Goal: Register for event/course

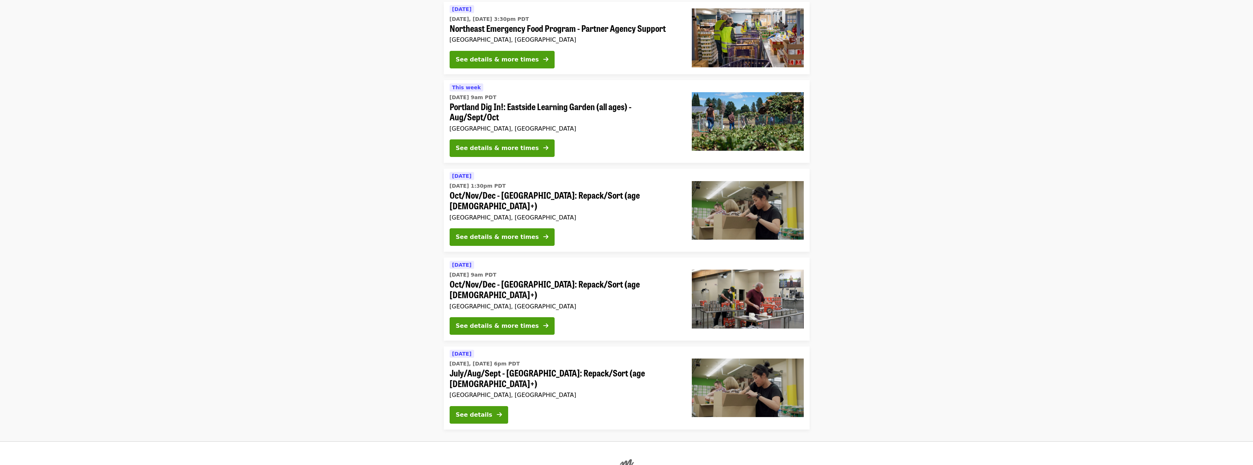
scroll to position [484, 0]
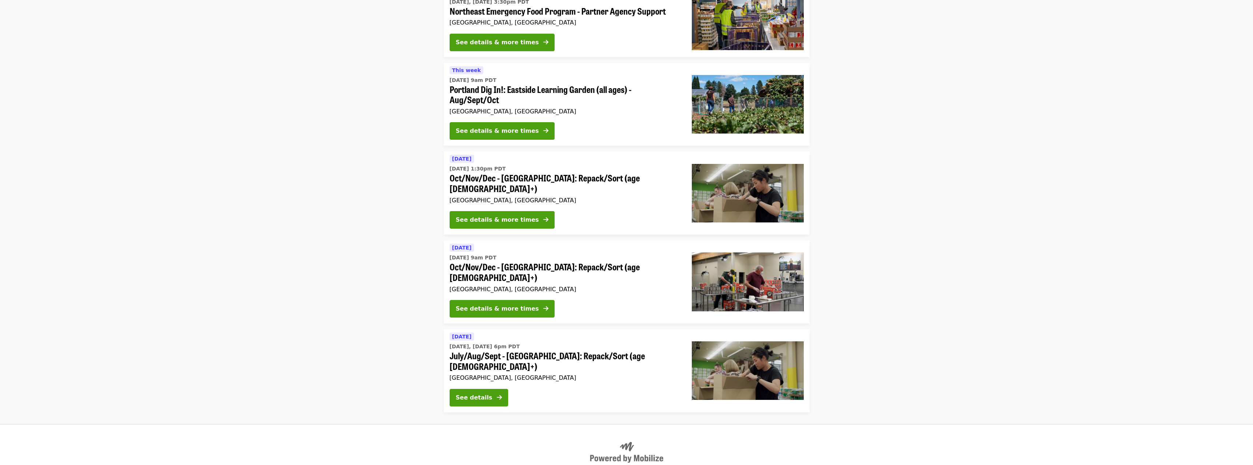
click at [504, 262] on span "Oct/Nov/Dec - [GEOGRAPHIC_DATA]: Repack/Sort (age [DEMOGRAPHIC_DATA]+)" at bounding box center [565, 272] width 230 height 21
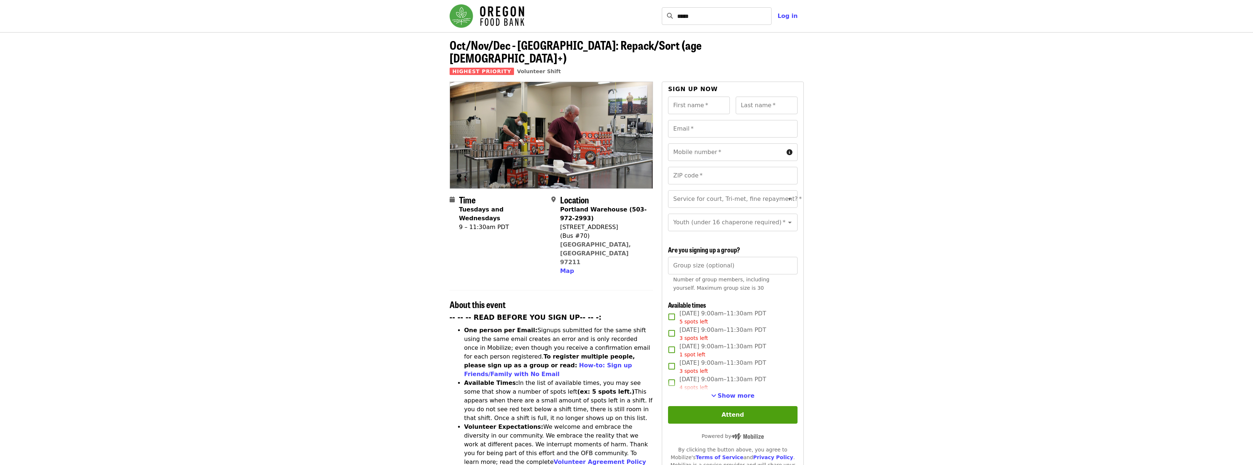
click at [579, 206] on strong "Portland Warehouse (503-972-2993)" at bounding box center [603, 214] width 87 height 16
click at [578, 223] on div "[STREET_ADDRESS]" at bounding box center [603, 227] width 87 height 9
click at [585, 232] on div "(Bus #70)" at bounding box center [603, 236] width 87 height 9
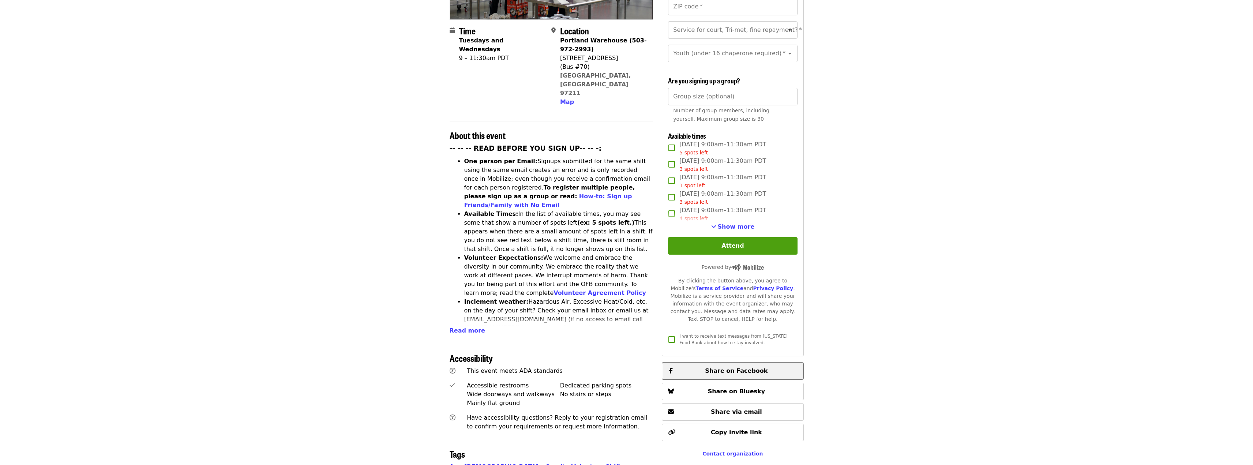
scroll to position [171, 0]
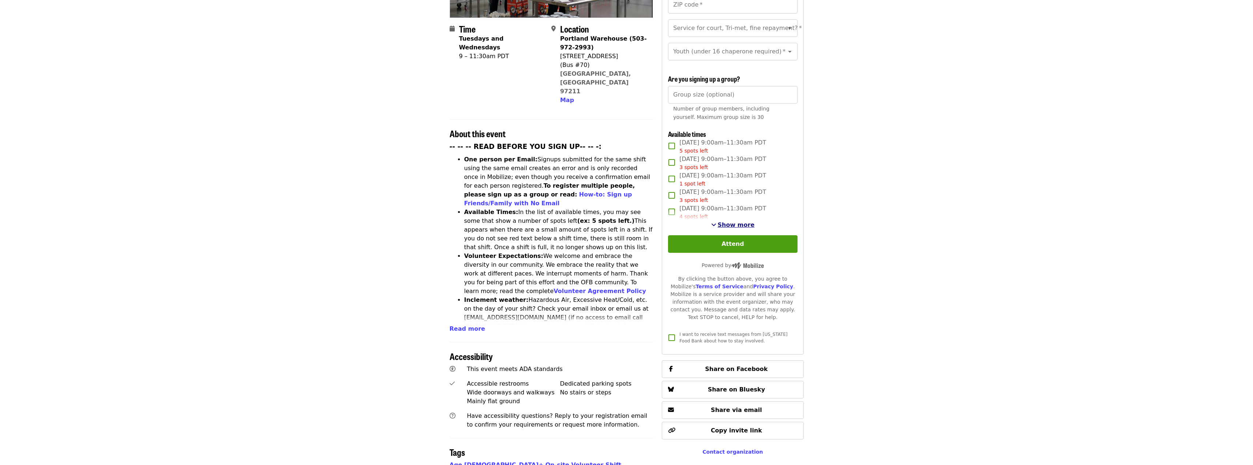
click at [735, 226] on span "Show more" at bounding box center [736, 224] width 37 height 7
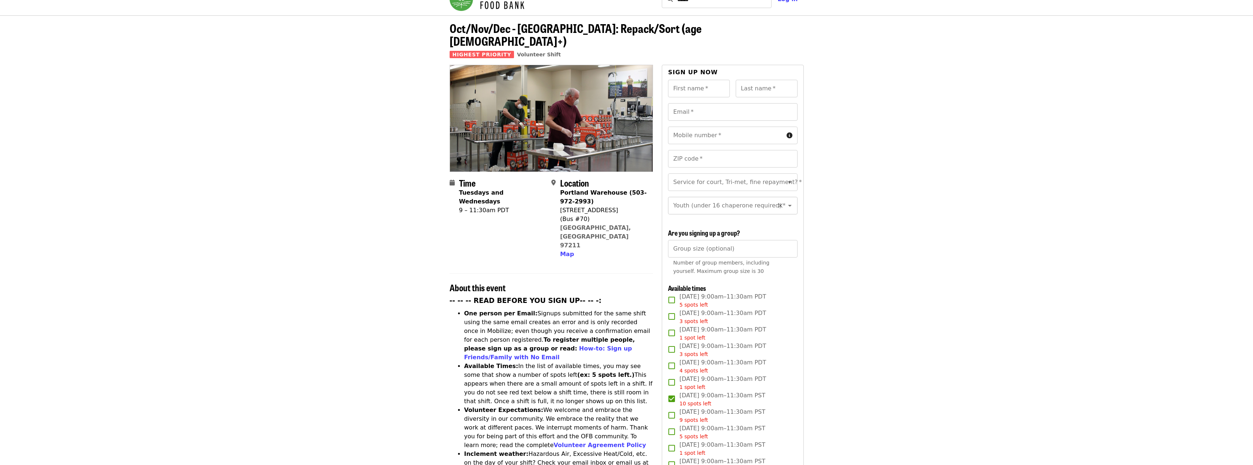
scroll to position [0, 0]
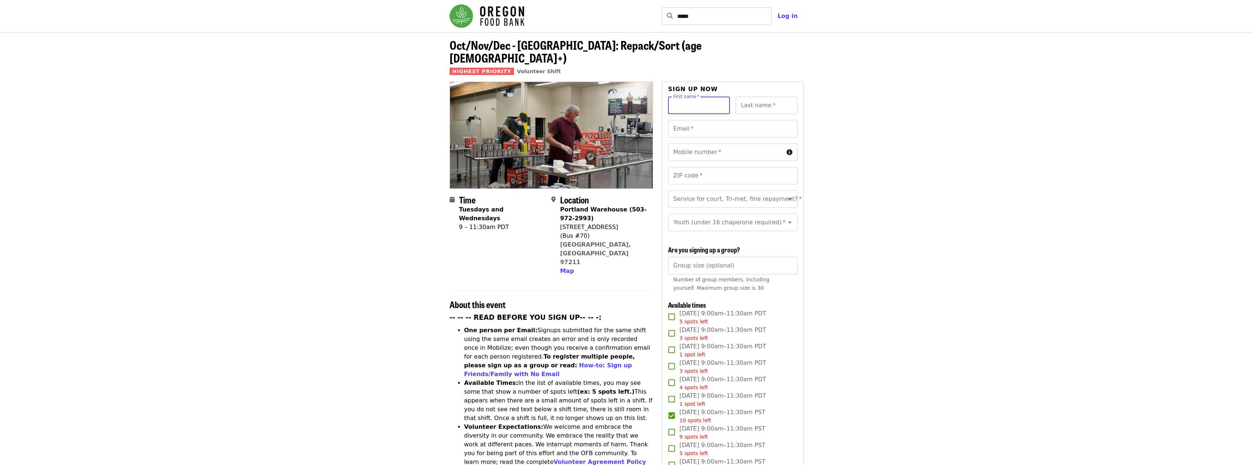
click at [687, 97] on input "First name   *" at bounding box center [699, 106] width 62 height 18
type input "*******"
type input "*****"
type input "*"
type input "**********"
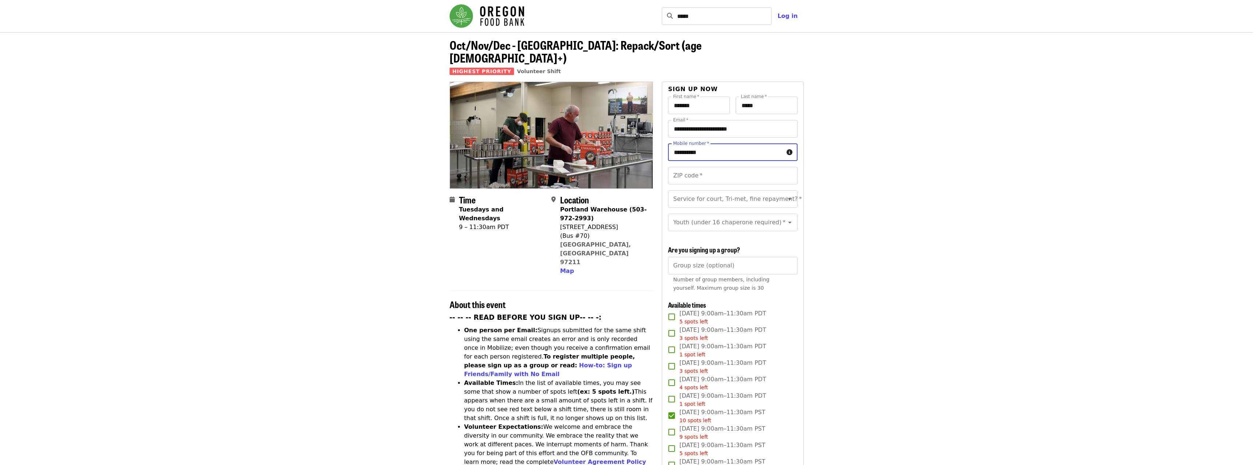
type input "**********"
type input "*****"
click at [746, 192] on input "Service for court, Tri-met, fine repayment?   *" at bounding box center [724, 199] width 100 height 14
click at [695, 206] on li "No" at bounding box center [730, 205] width 124 height 13
type input "**"
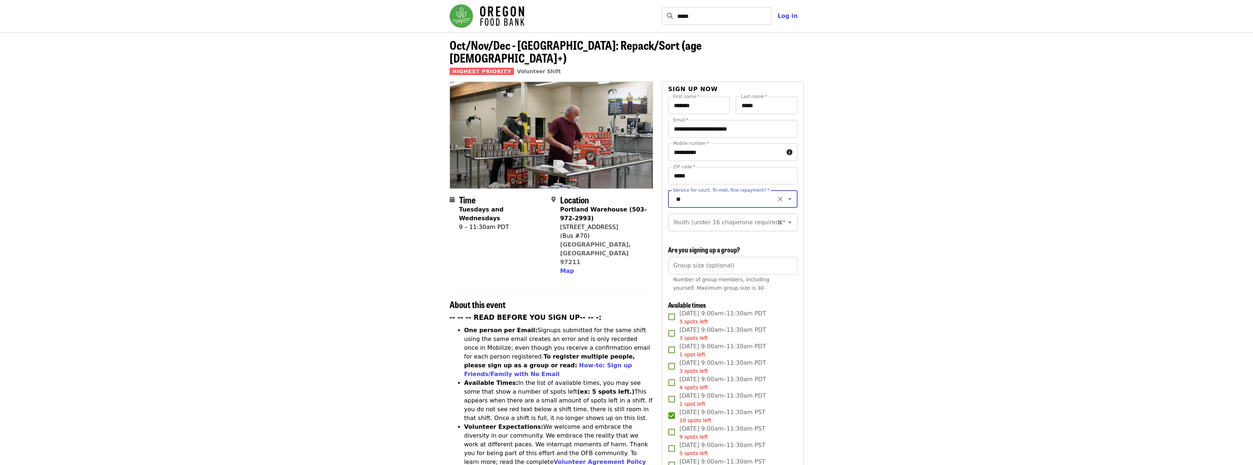
click at [712, 215] on input "Youth (under 16 chaperone required)   *" at bounding box center [724, 222] width 100 height 14
click at [706, 237] on li "16 and older" at bounding box center [730, 234] width 124 height 13
type input "**********"
click at [740, 268] on input "Group size (optional)" at bounding box center [732, 266] width 129 height 18
type input "*"
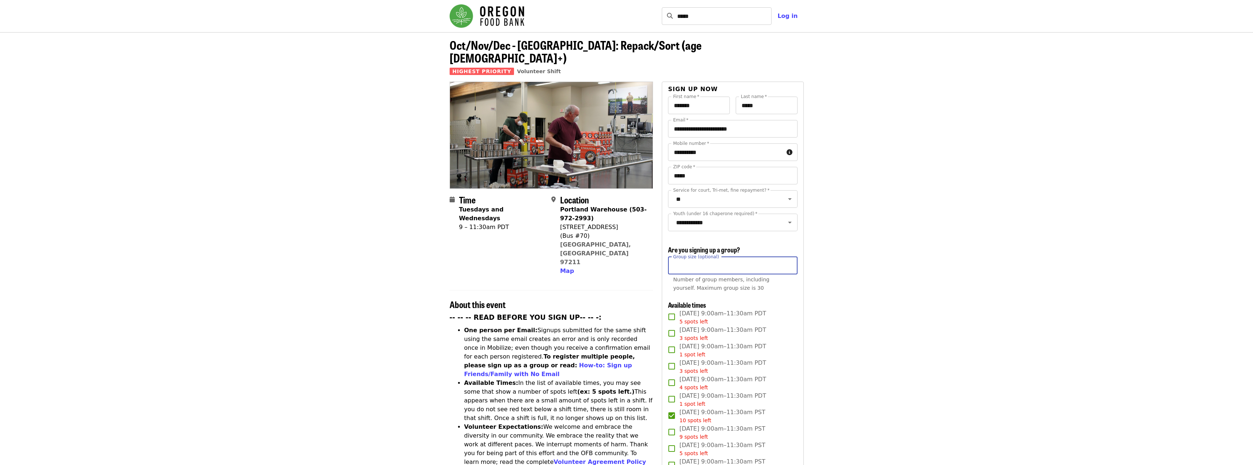
drag, startPoint x: 820, startPoint y: 260, endPoint x: 769, endPoint y: 265, distance: 50.7
click at [820, 260] on article "Oct/Nov/Dec - Portland: Repack/Sort (age 16+) Highest Priority Volunteer Shift …" at bounding box center [626, 439] width 1253 height 815
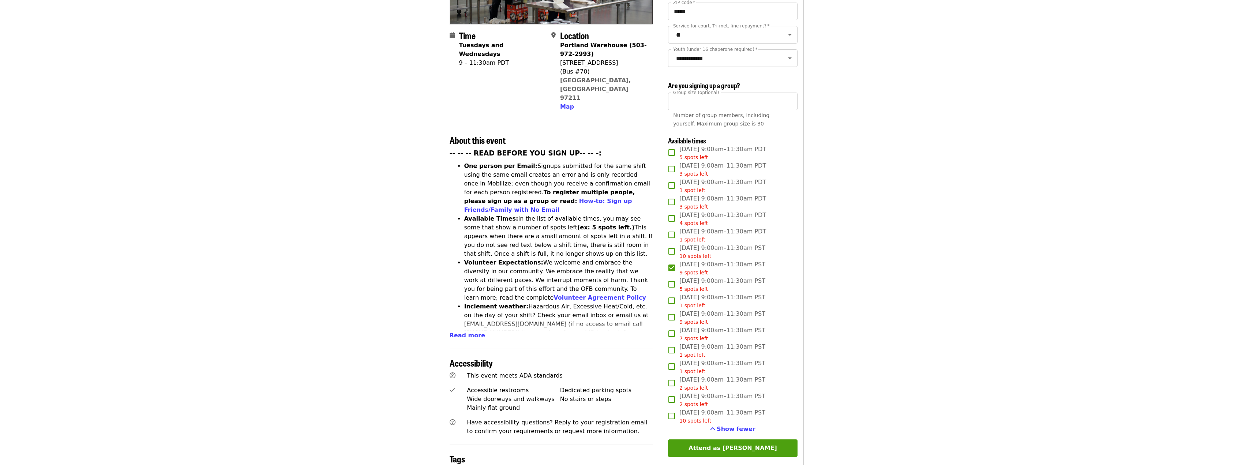
scroll to position [171, 0]
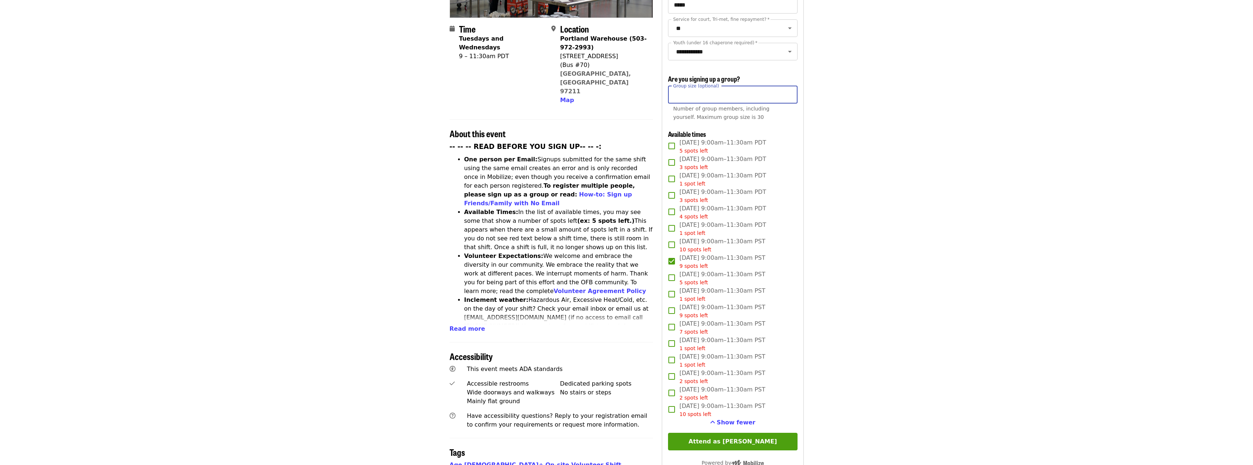
drag, startPoint x: 684, startPoint y: 94, endPoint x: 641, endPoint y: 87, distance: 43.3
click at [642, 88] on div "Time Tuesdays and Wednesdays 9 – 11:30am PDT Location Portland Warehouse (503-9…" at bounding box center [627, 294] width 354 height 766
type input "*"
click at [777, 435] on button "Attend as [PERSON_NAME]" at bounding box center [732, 442] width 129 height 18
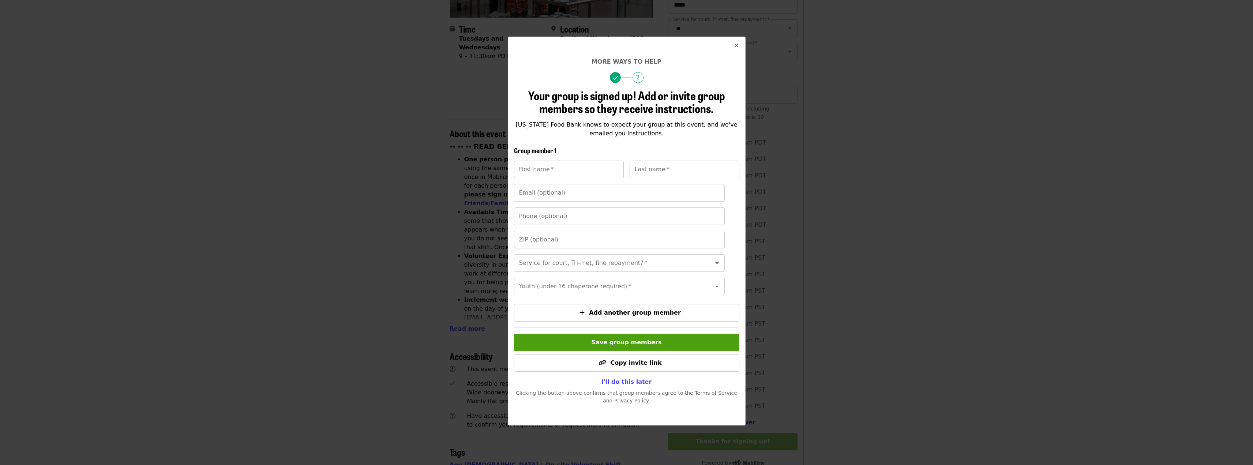
click at [570, 167] on input "First name   *" at bounding box center [569, 170] width 110 height 18
click at [634, 346] on span "Save group members" at bounding box center [627, 342] width 70 height 7
click at [630, 385] on span "I'll do this later" at bounding box center [626, 381] width 50 height 7
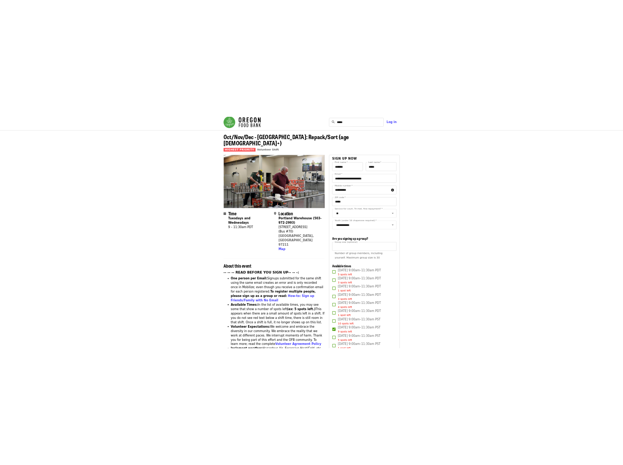
scroll to position [0, 0]
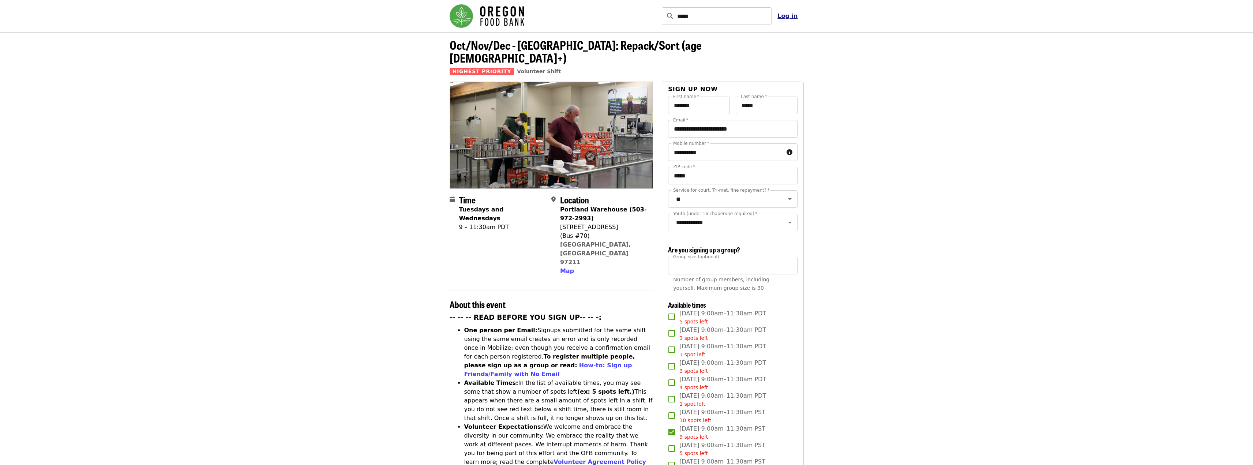
click at [793, 16] on span "Log in" at bounding box center [787, 15] width 20 height 7
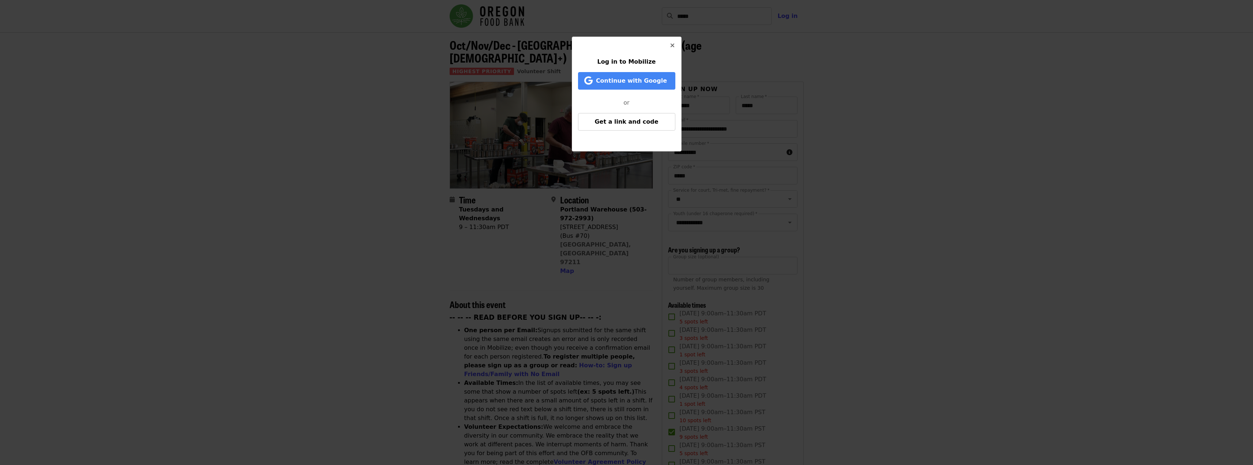
click at [676, 45] on button "Close" at bounding box center [673, 46] width 18 height 18
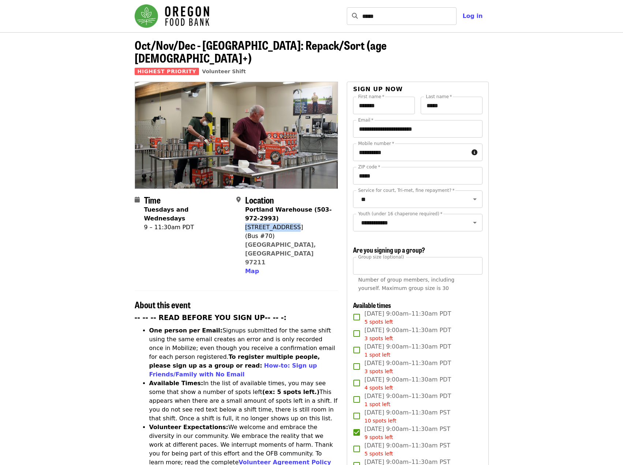
drag, startPoint x: 247, startPoint y: 210, endPoint x: 292, endPoint y: 212, distance: 45.4
click at [292, 223] on div "[STREET_ADDRESS]" at bounding box center [288, 227] width 87 height 9
copy div "[STREET_ADDRESS]"
click at [285, 206] on strong "Portland Warehouse (503-972-2993)" at bounding box center [288, 214] width 87 height 16
drag, startPoint x: 289, startPoint y: 212, endPoint x: 242, endPoint y: 212, distance: 46.5
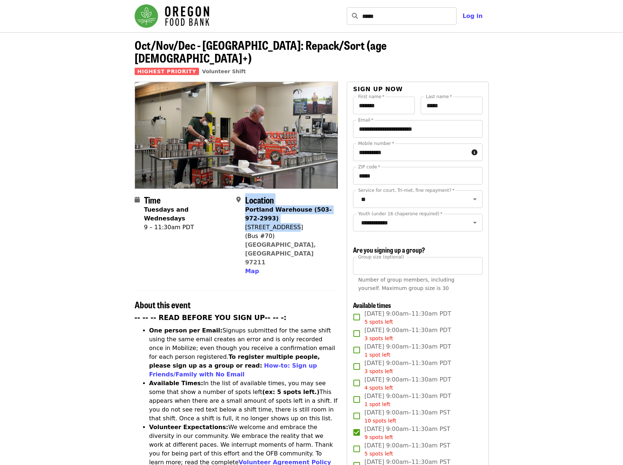
click at [242, 212] on div "Location Portland Warehouse (503-972-2993) 7900 NE 33rd Dr (Bus #70) Portland, …" at bounding box center [284, 235] width 96 height 81
click at [253, 223] on div "[STREET_ADDRESS]" at bounding box center [288, 227] width 87 height 9
click at [473, 13] on span "Log in" at bounding box center [472, 15] width 20 height 7
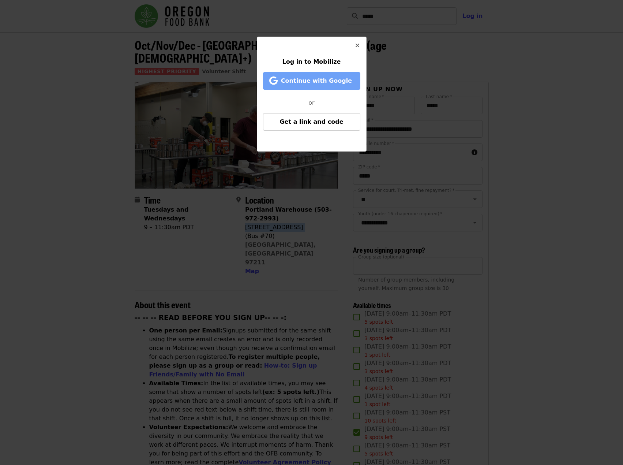
click at [339, 77] on span "Continue with Google" at bounding box center [316, 80] width 71 height 7
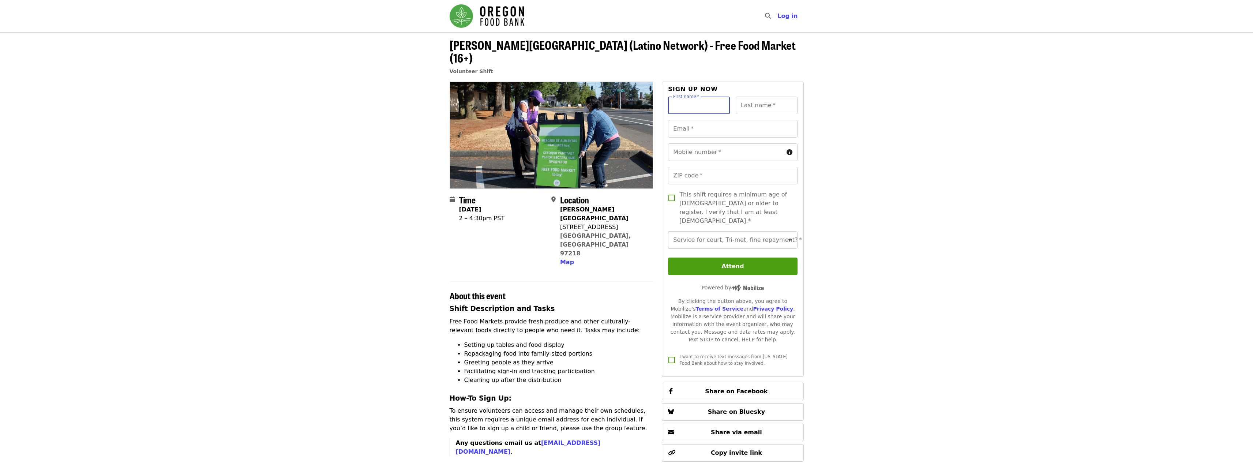
click at [716, 97] on input "First name   *" at bounding box center [699, 106] width 62 height 18
type input "*******"
type input "*****"
click at [710, 120] on input "Email   *" at bounding box center [732, 129] width 129 height 18
type input "*"
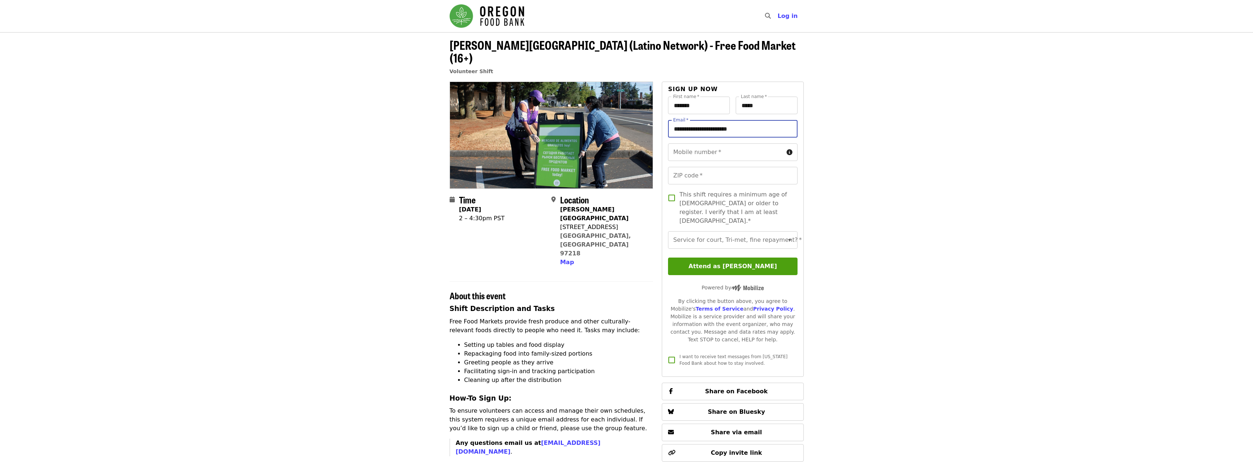
type input "**********"
click at [714, 167] on input "ZIP code   *" at bounding box center [732, 176] width 129 height 18
type input "*****"
drag, startPoint x: 559, startPoint y: 206, endPoint x: 609, endPoint y: 205, distance: 50.1
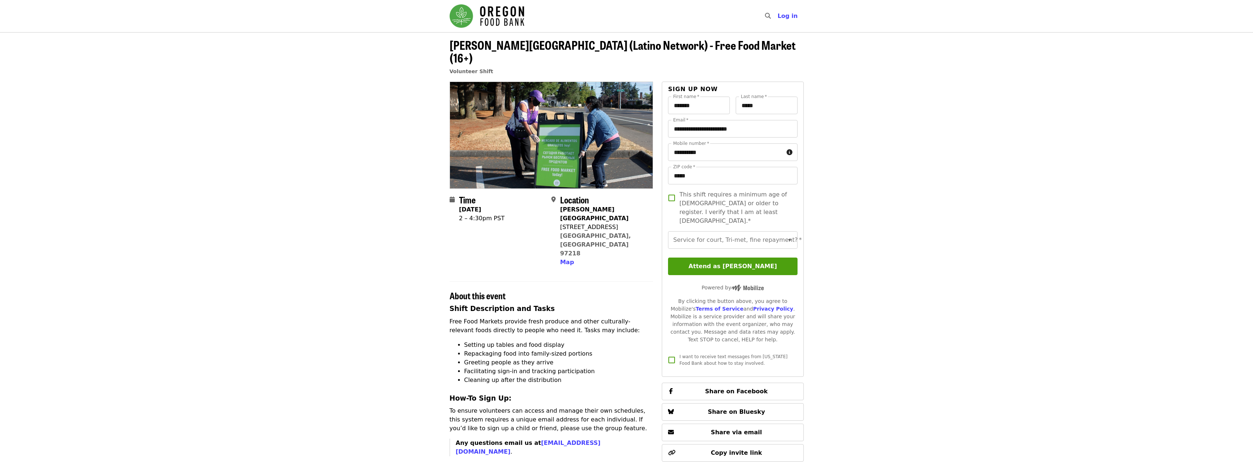
click at [609, 205] on div "Location Rigler Elementary 5401 NE Prescott St Portland, OR 97218 Map" at bounding box center [599, 231] width 96 height 72
click at [609, 223] on div "5401 NE Prescott St" at bounding box center [603, 227] width 87 height 9
click at [593, 223] on div "5401 NE Prescott St" at bounding box center [603, 227] width 87 height 9
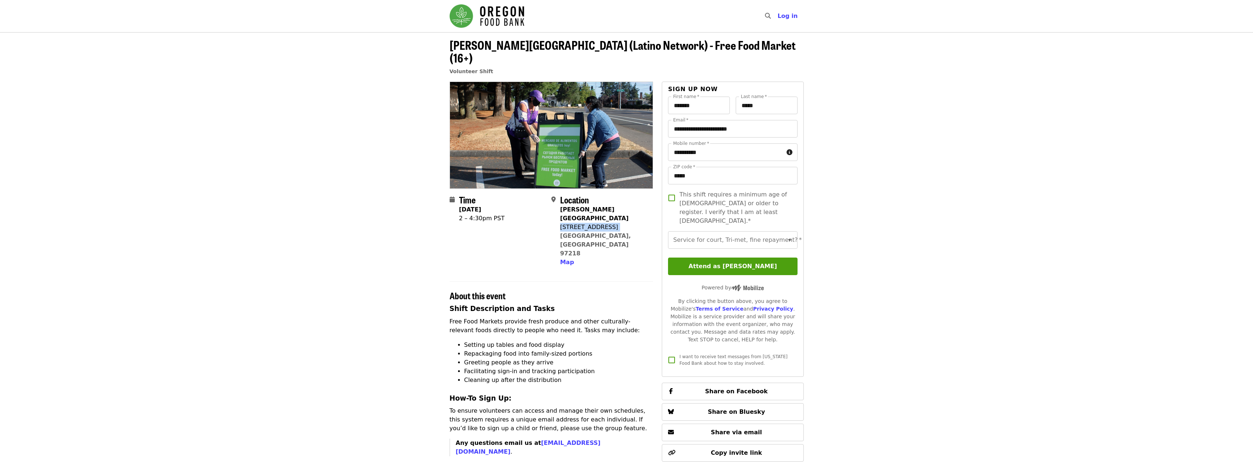
copy span "5401 NE Prescott St"
click at [683, 190] on span "This shift requires a minimum age of 16 or older to register. I verify that I a…" at bounding box center [735, 207] width 112 height 35
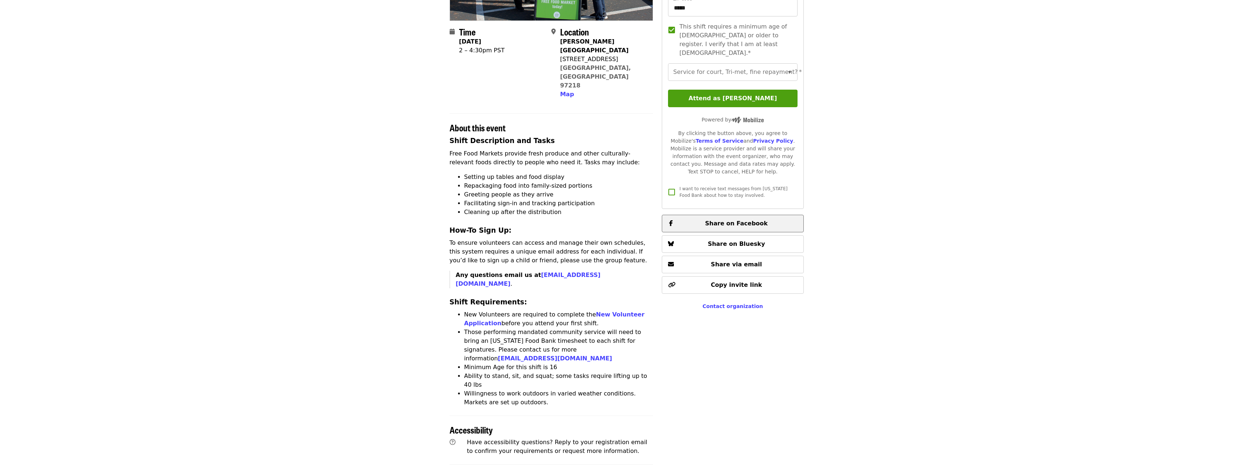
scroll to position [171, 0]
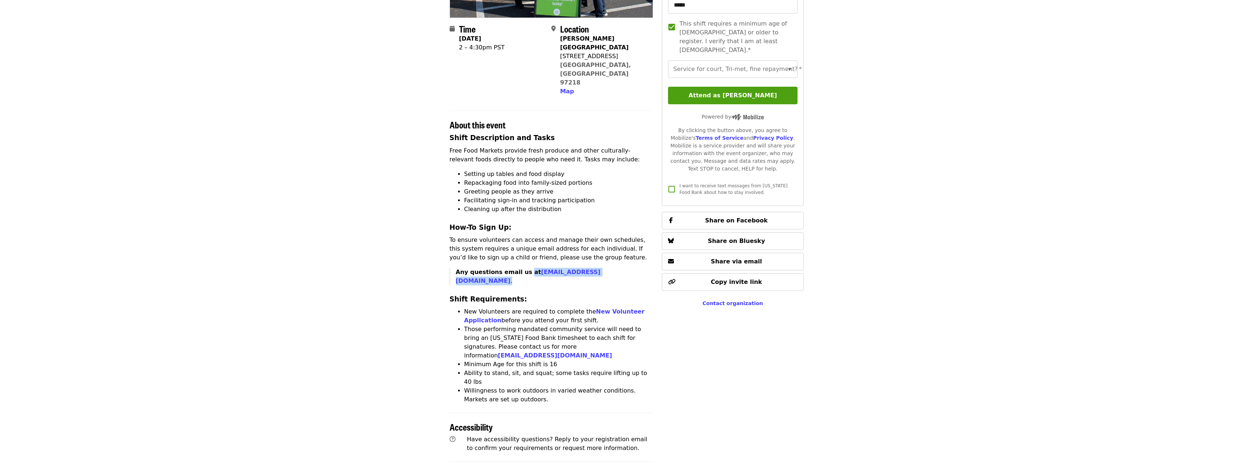
drag, startPoint x: 589, startPoint y: 234, endPoint x: 521, endPoint y: 235, distance: 67.3
click at [521, 268] on p "Any questions email us at pazm@latnet.org ." at bounding box center [555, 277] width 198 height 18
click at [517, 269] on strong "Any questions email us at pazm@latnet.org" at bounding box center [528, 277] width 145 height 16
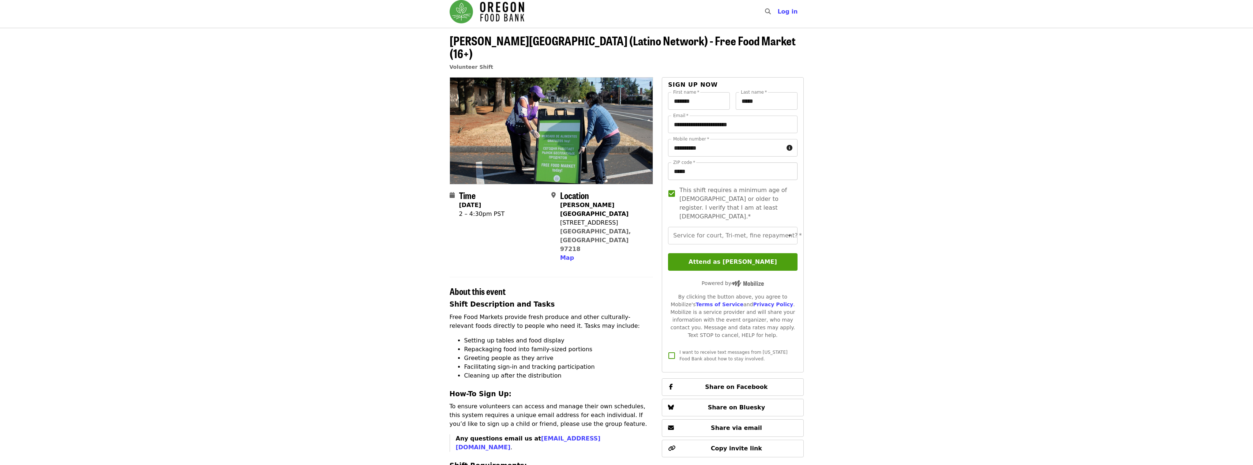
scroll to position [0, 0]
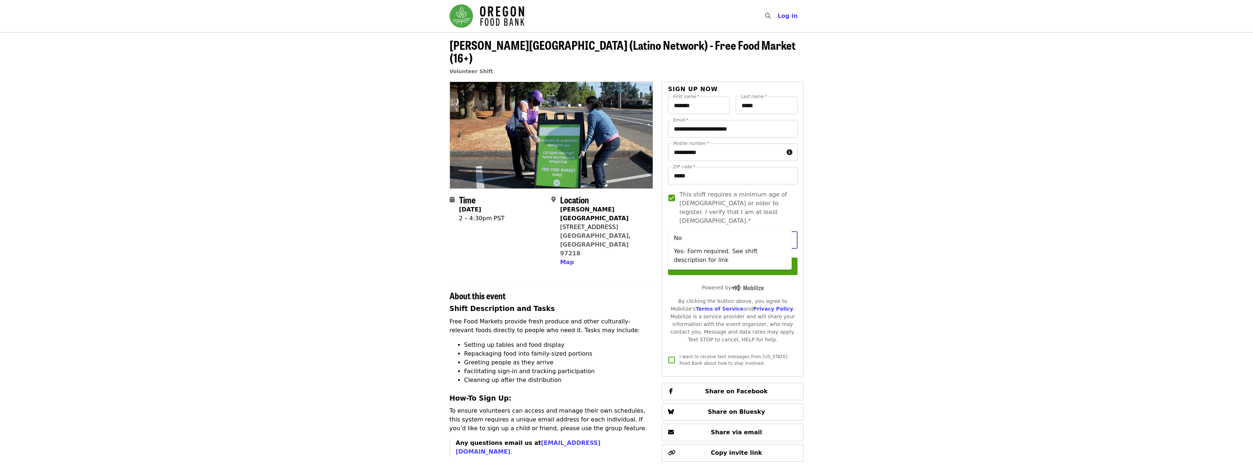
click at [721, 231] on div "Service for court, Tri-met, fine repayment?   * Service for court, Tri-met, fin…" at bounding box center [732, 240] width 129 height 18
click at [718, 237] on li "No" at bounding box center [730, 238] width 124 height 13
type input "**"
click at [782, 258] on button "Attend as [PERSON_NAME]" at bounding box center [732, 267] width 129 height 18
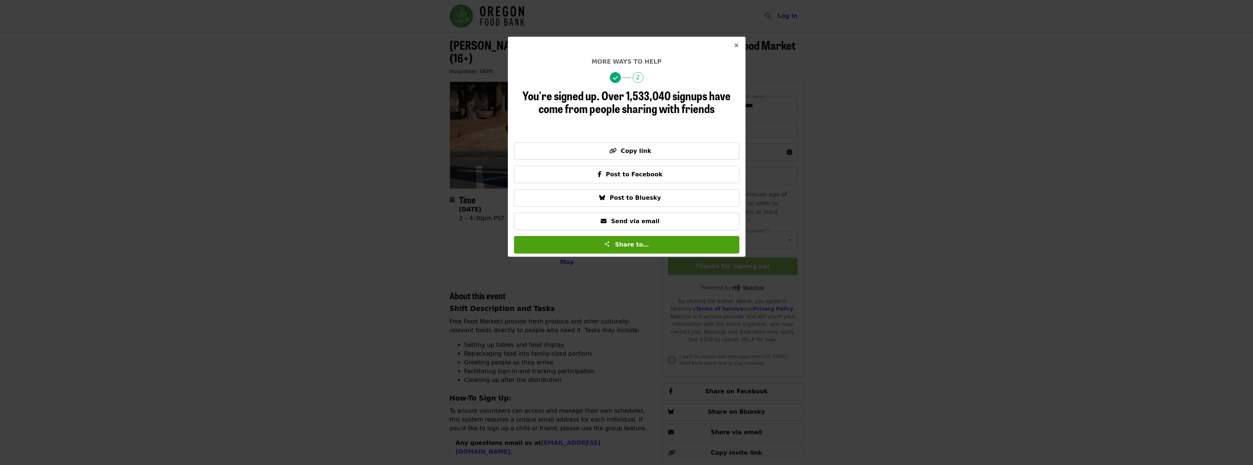
click at [734, 46] on icon "times icon" at bounding box center [736, 45] width 4 height 7
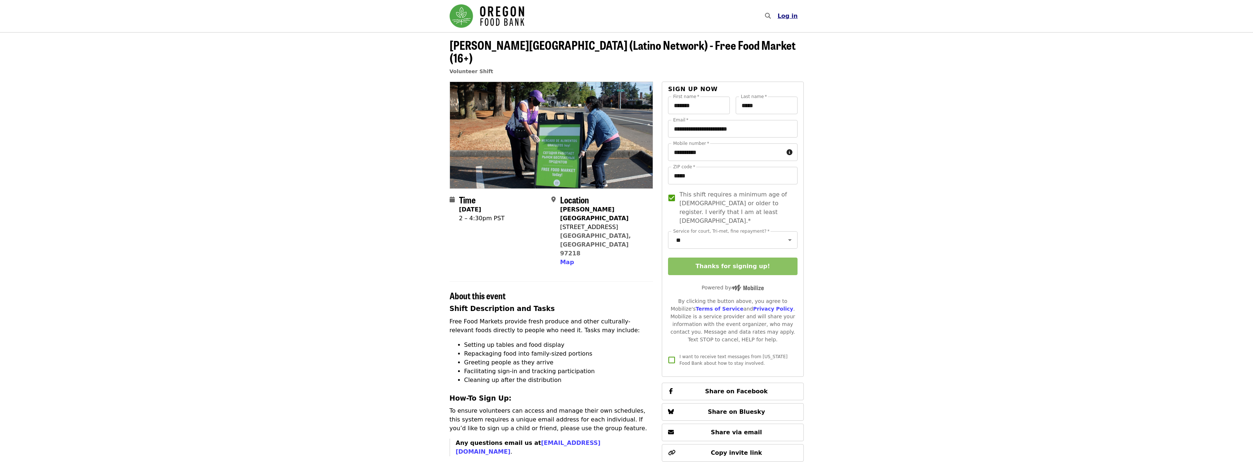
click at [791, 20] on button "Log in" at bounding box center [788, 16] width 32 height 15
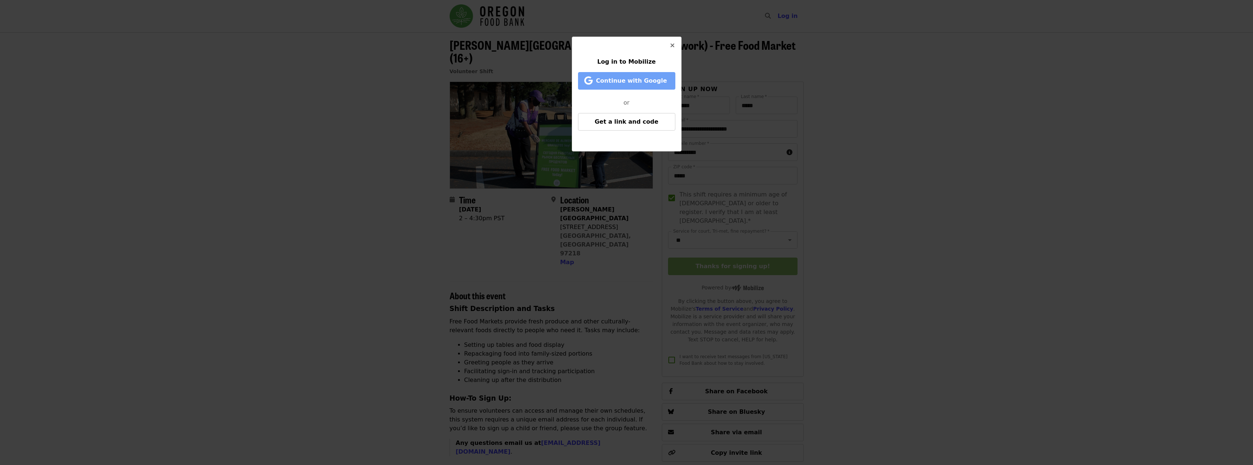
click at [630, 85] on span "Continue with Google" at bounding box center [628, 80] width 82 height 9
click at [674, 44] on icon "times icon" at bounding box center [672, 45] width 4 height 7
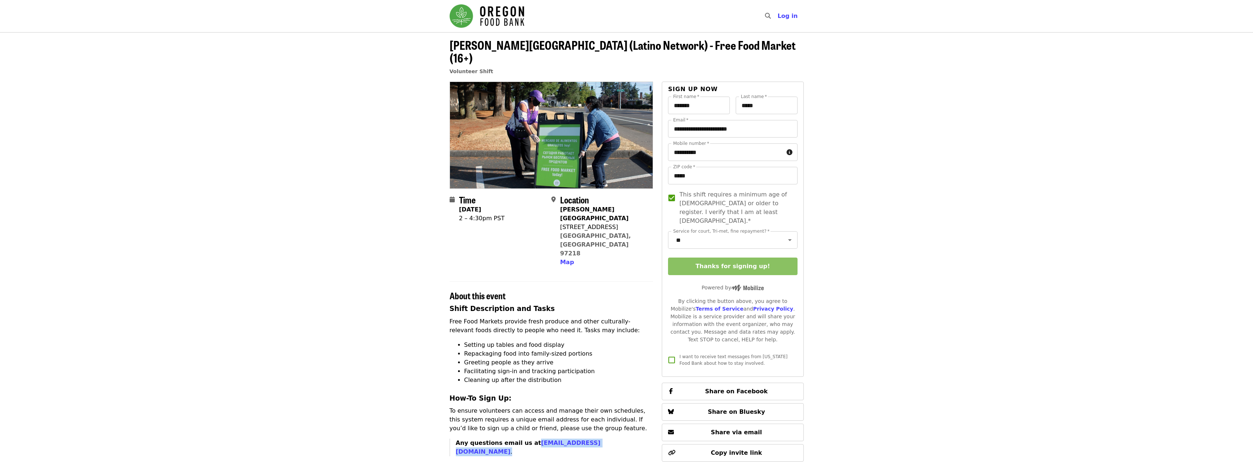
drag, startPoint x: 578, startPoint y: 403, endPoint x: 527, endPoint y: 407, distance: 51.0
click at [527, 439] on p "Any questions email us at pazm@latnet.org ." at bounding box center [555, 448] width 198 height 18
copy p "pazm@latnet.org ."
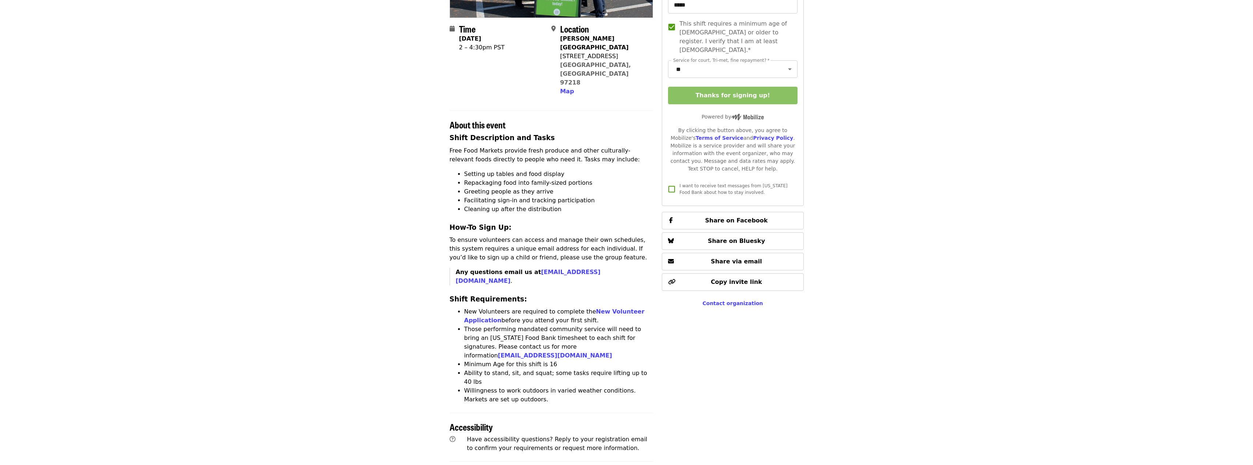
click at [495, 325] on li "Those performing mandated community service will need to bring an Oregon Food B…" at bounding box center [558, 342] width 189 height 35
click at [518, 325] on li "Those performing mandated community service will need to bring an Oregon Food B…" at bounding box center [558, 342] width 189 height 35
click at [560, 236] on p "To ensure volunteers can access and manage their own schedules, this system req…" at bounding box center [552, 249] width 204 height 26
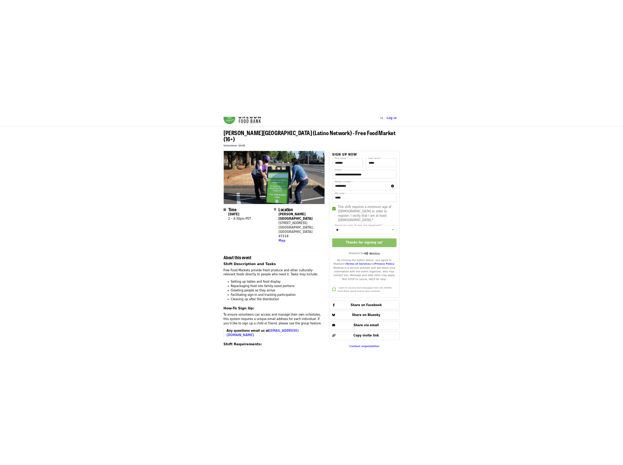
scroll to position [0, 0]
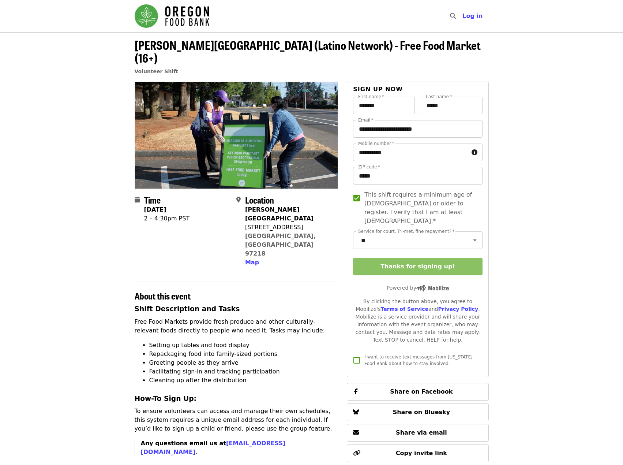
click at [519, 203] on article "Rigler Elementary School (Latino Network) - Free Food Market (16+) Volunteer Sh…" at bounding box center [311, 431] width 623 height 799
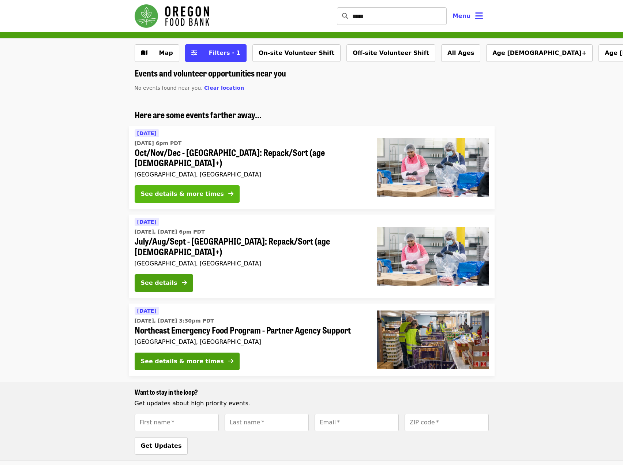
click at [191, 190] on div "See details & more times" at bounding box center [182, 194] width 83 height 9
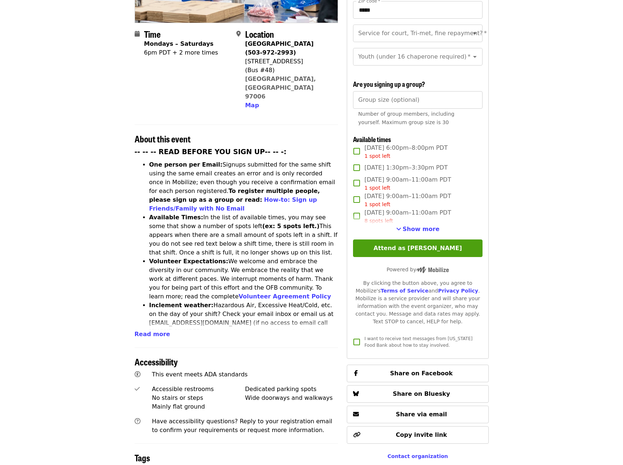
scroll to position [171, 0]
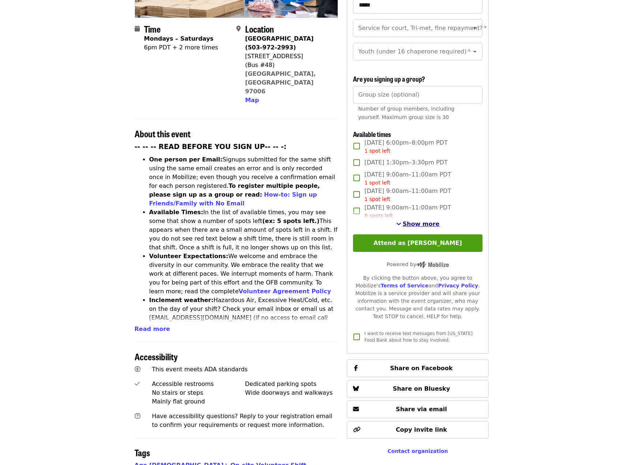
click at [425, 223] on span "Show more" at bounding box center [421, 223] width 37 height 7
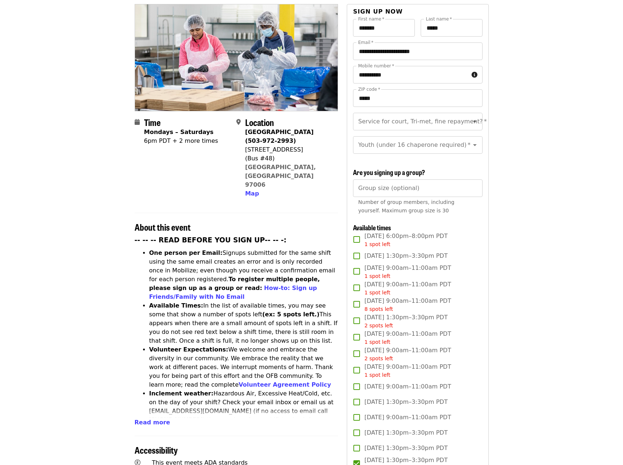
scroll to position [0, 0]
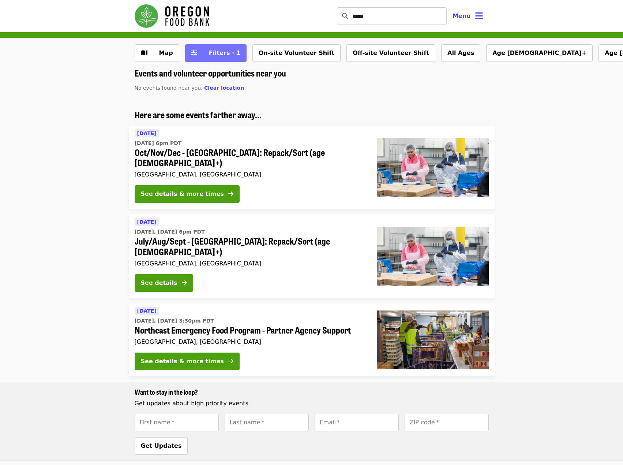
click at [228, 55] on span "Filters · 1" at bounding box center [224, 52] width 31 height 7
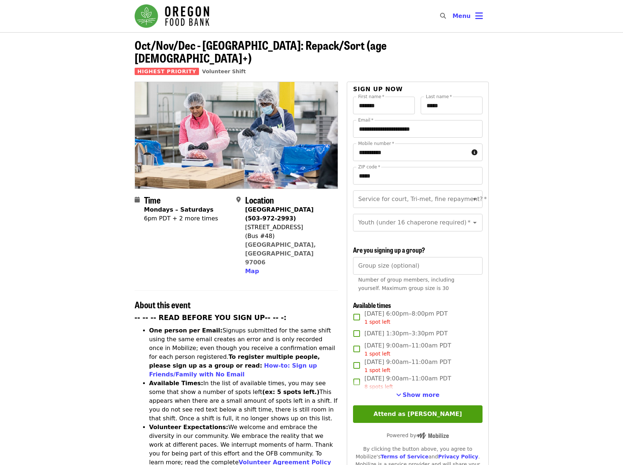
click at [188, 16] on img "Main navigation" at bounding box center [172, 15] width 75 height 23
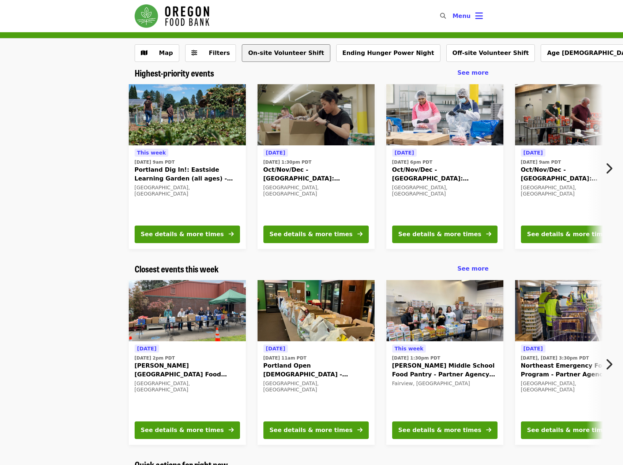
click at [281, 55] on button "On-site Volunteer Shift" at bounding box center [286, 53] width 88 height 18
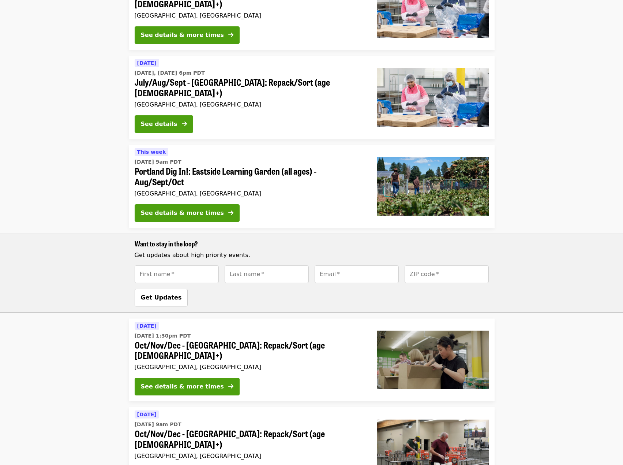
scroll to position [171, 0]
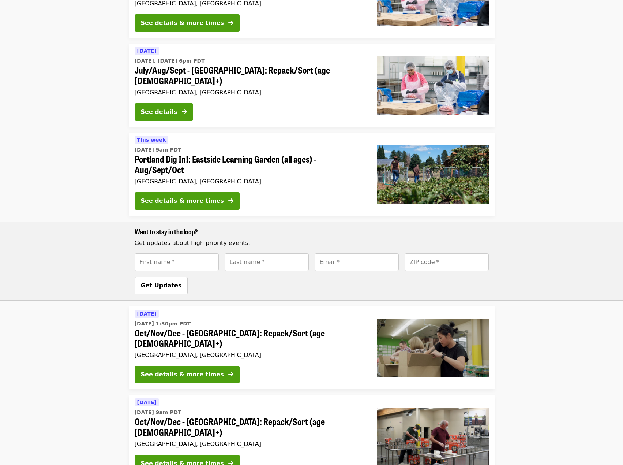
click at [246, 416] on span "Oct/Nov/Dec - [GEOGRAPHIC_DATA]: Repack/Sort (age [DEMOGRAPHIC_DATA]+)" at bounding box center [250, 426] width 230 height 21
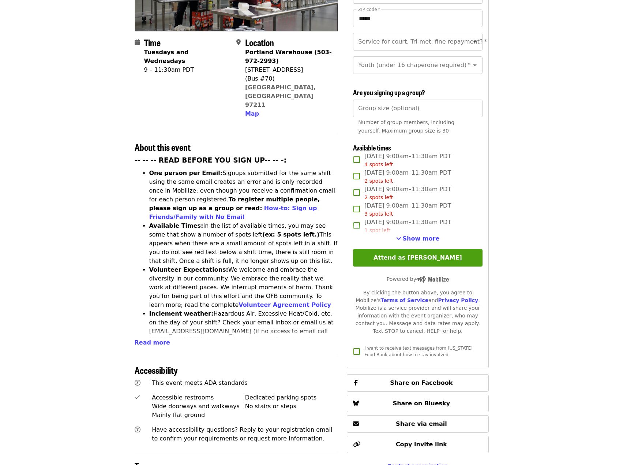
scroll to position [171, 0]
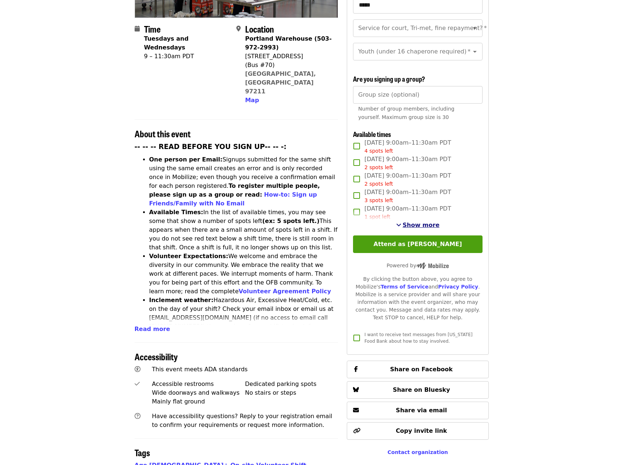
click at [409, 223] on span "Show more" at bounding box center [421, 224] width 37 height 7
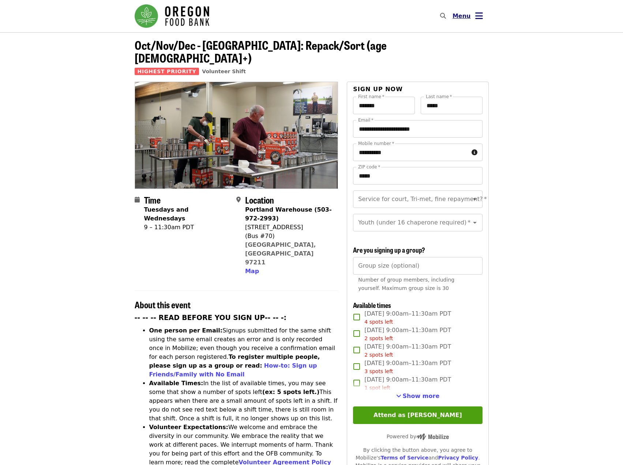
click at [463, 15] on span "Menu" at bounding box center [462, 15] width 18 height 7
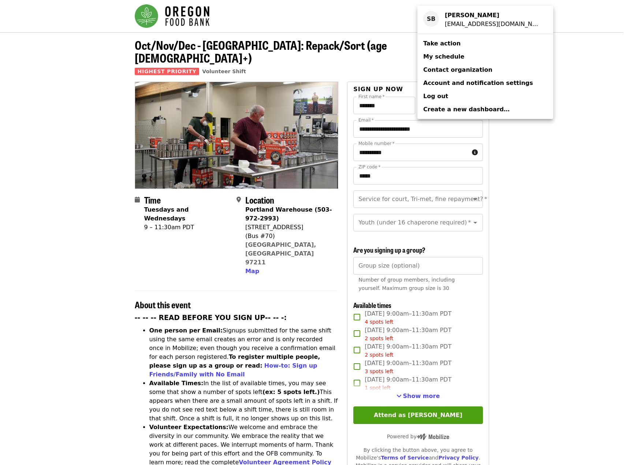
click at [456, 55] on span "My schedule" at bounding box center [443, 56] width 41 height 7
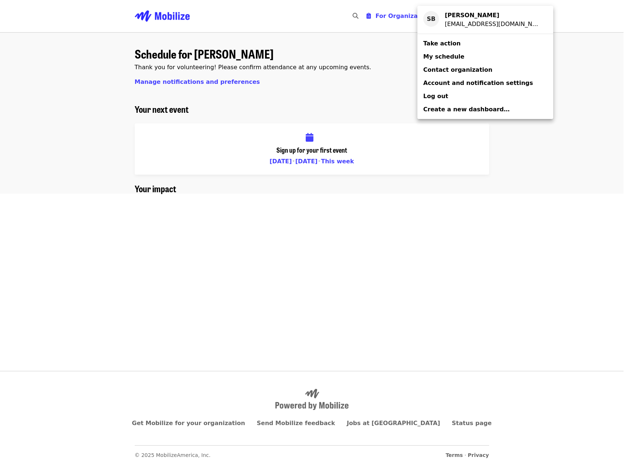
click at [290, 112] on div "Account menu" at bounding box center [314, 232] width 629 height 465
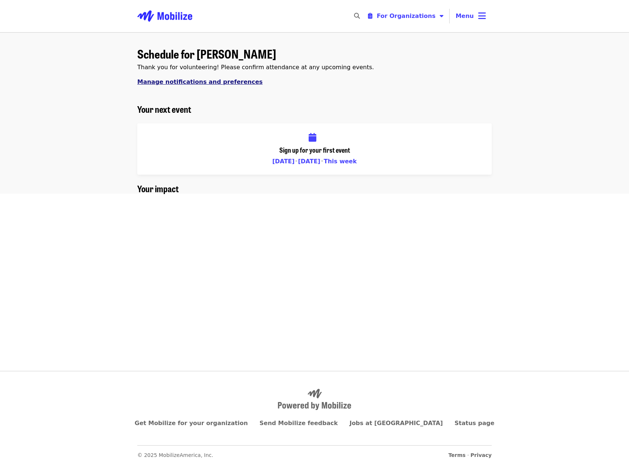
click at [171, 84] on span "Manage notifications and preferences" at bounding box center [199, 81] width 125 height 7
